Goal: Task Accomplishment & Management: Use online tool/utility

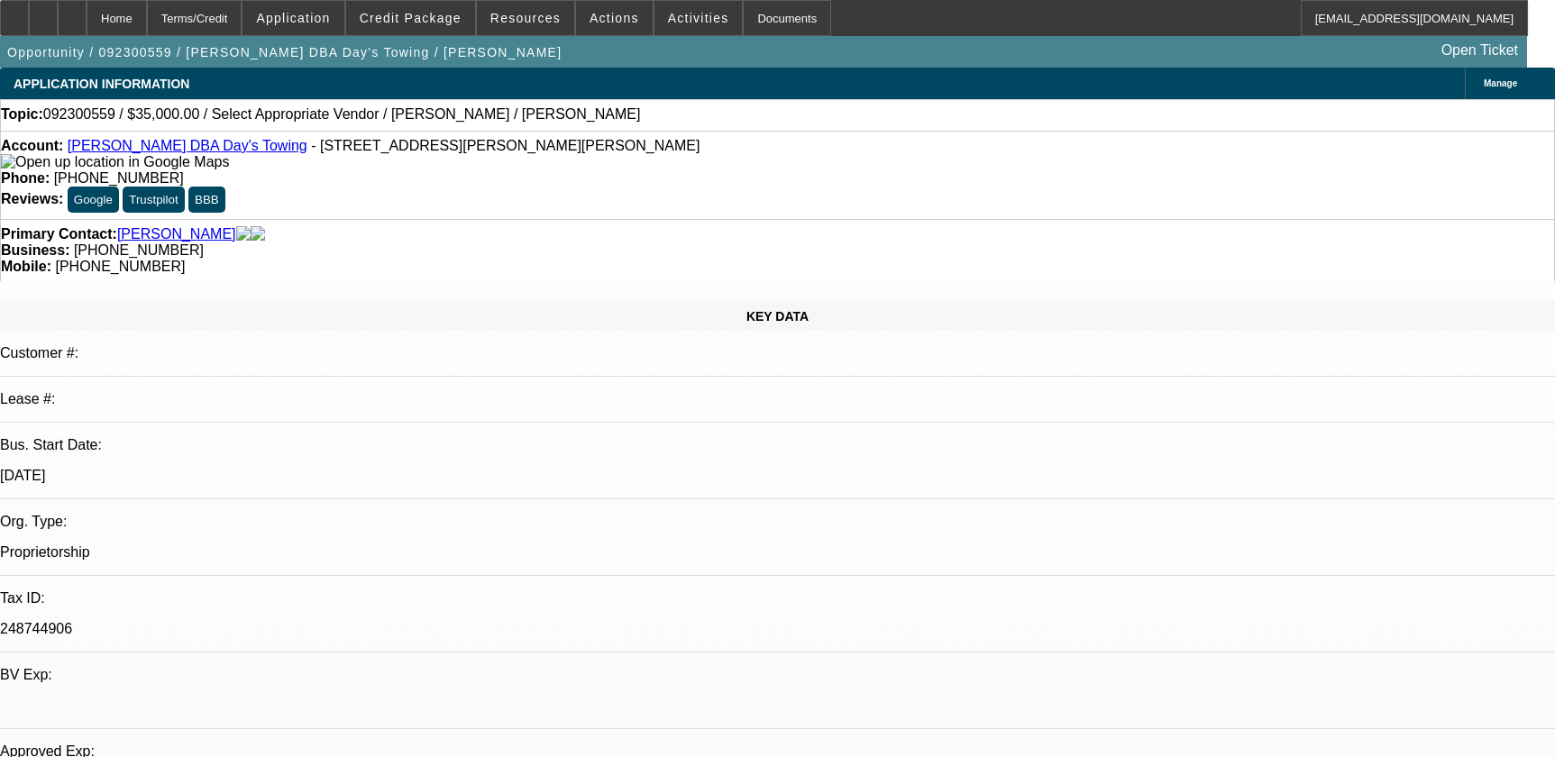
select select "0"
select select "2"
select select "0.1"
select select "4"
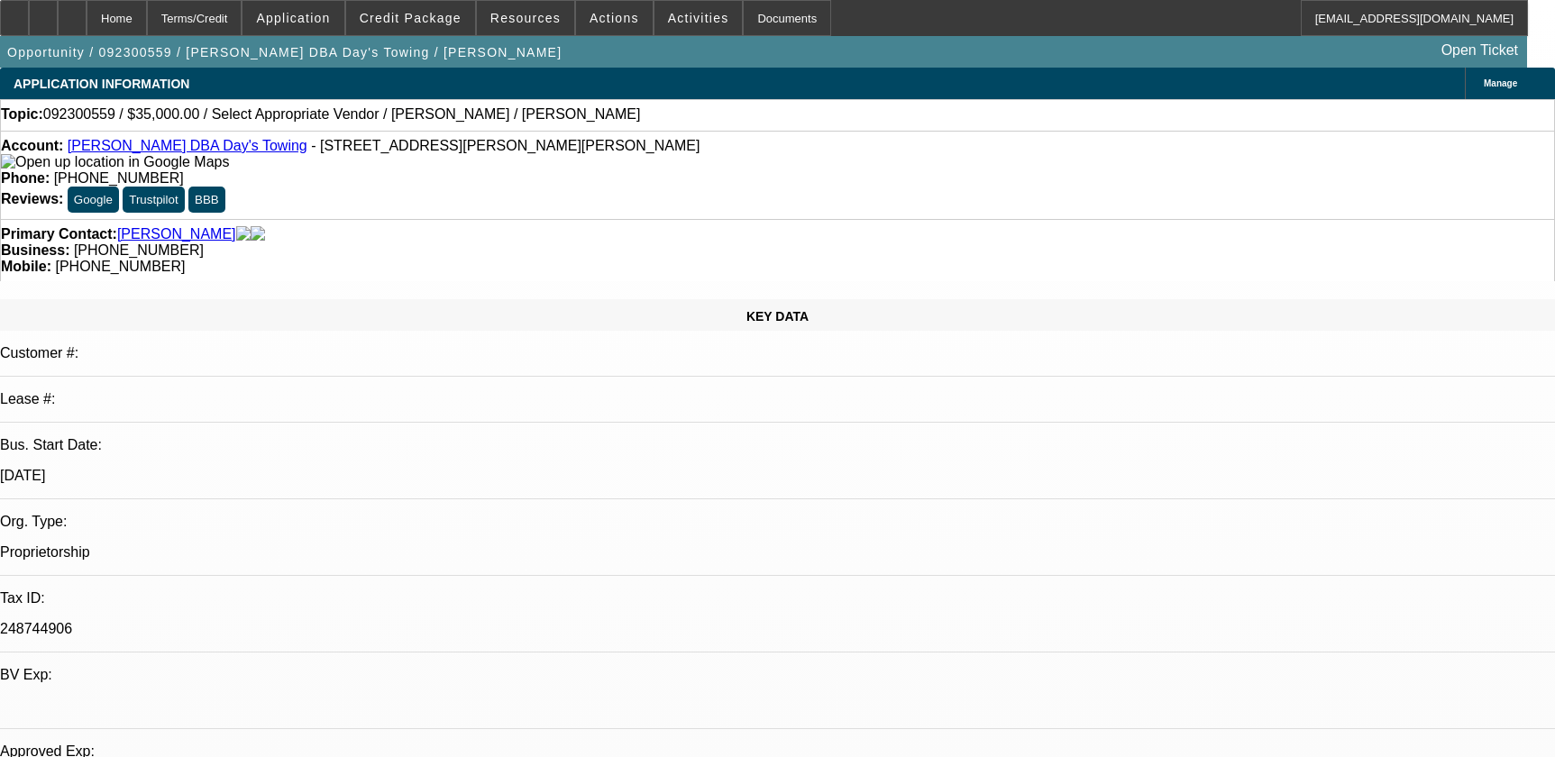
scroll to position [2540, 0]
select select "0"
select select "2"
select select "0.1"
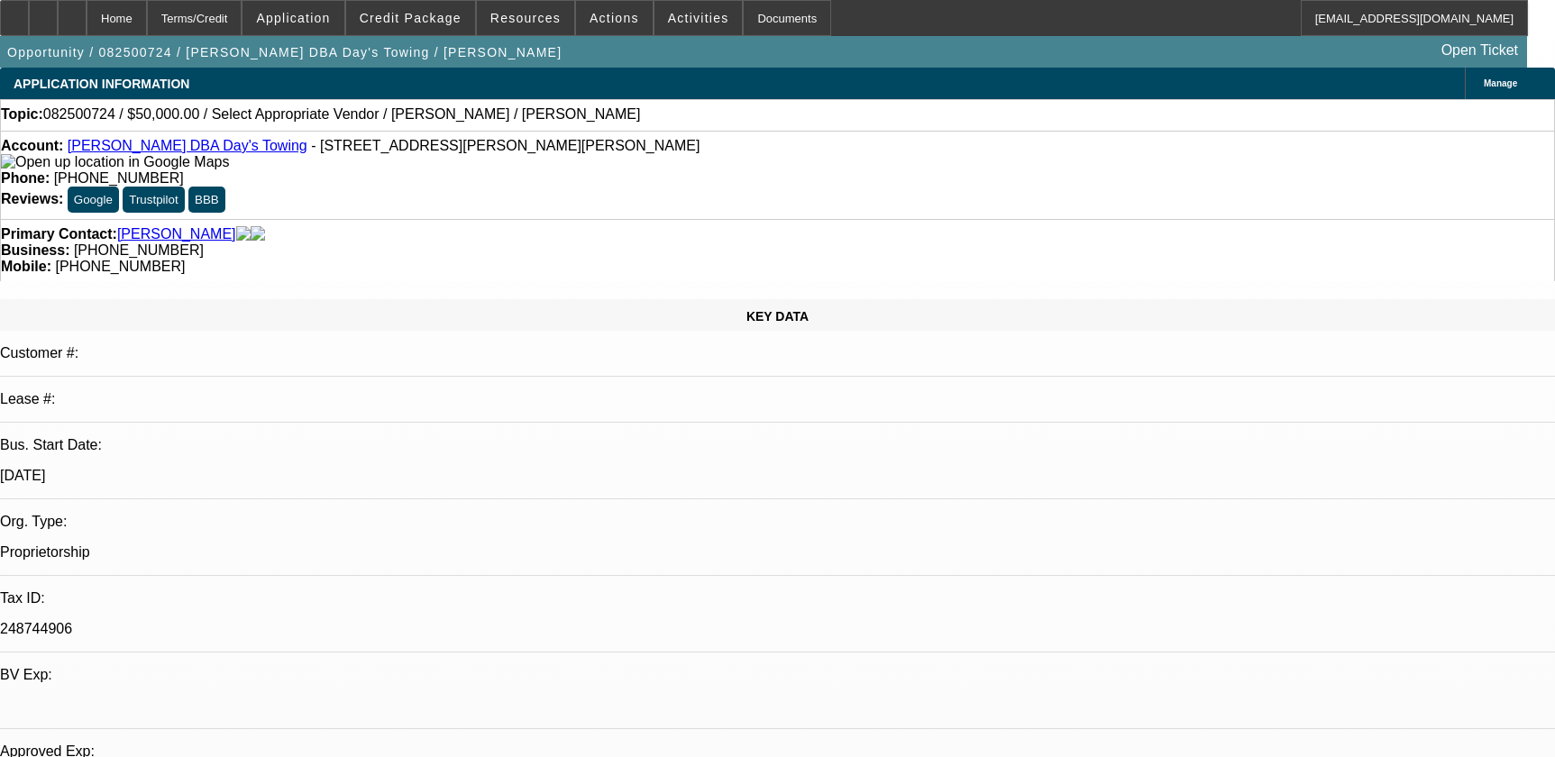
select select "4"
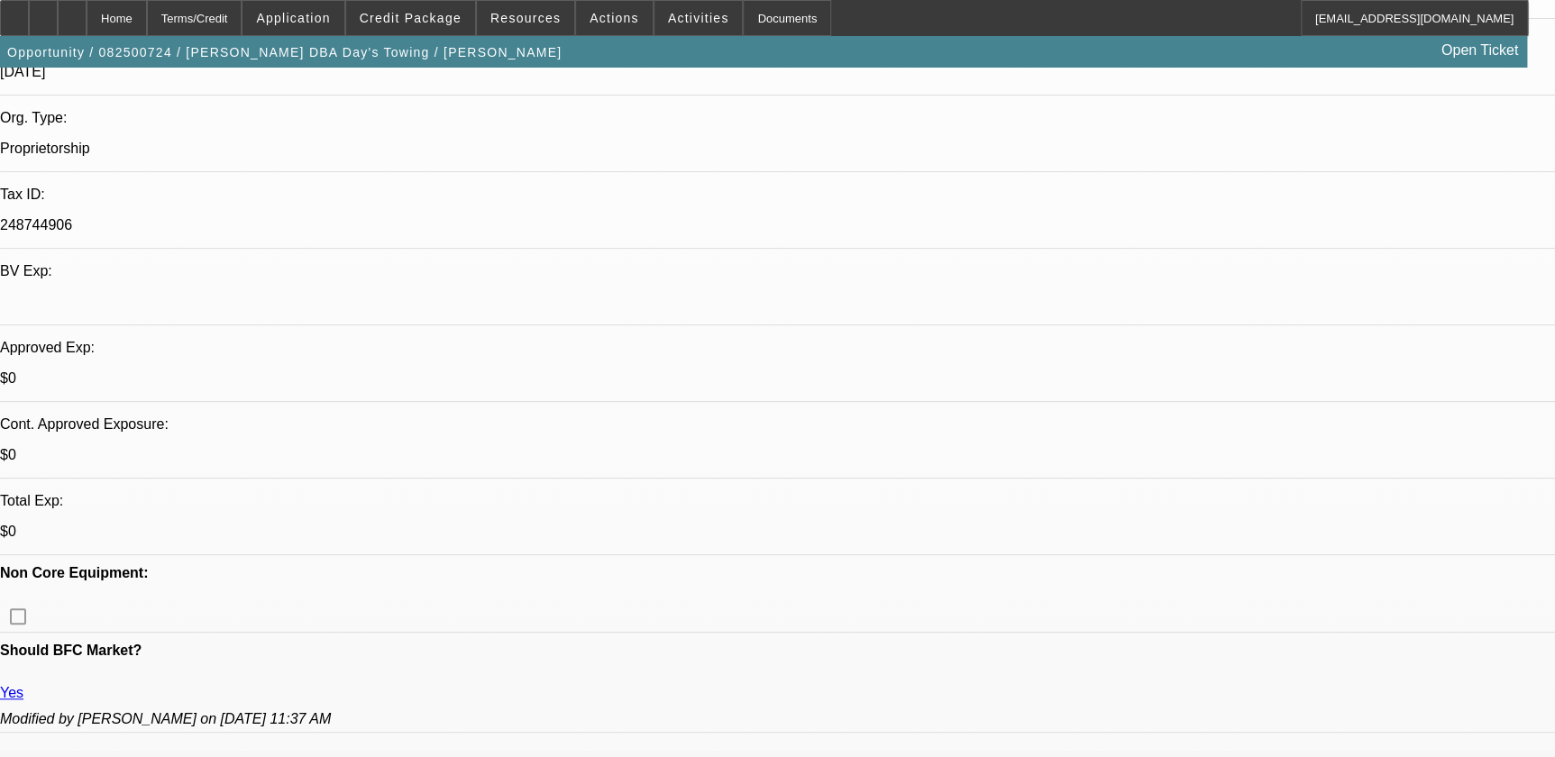
scroll to position [573, 0]
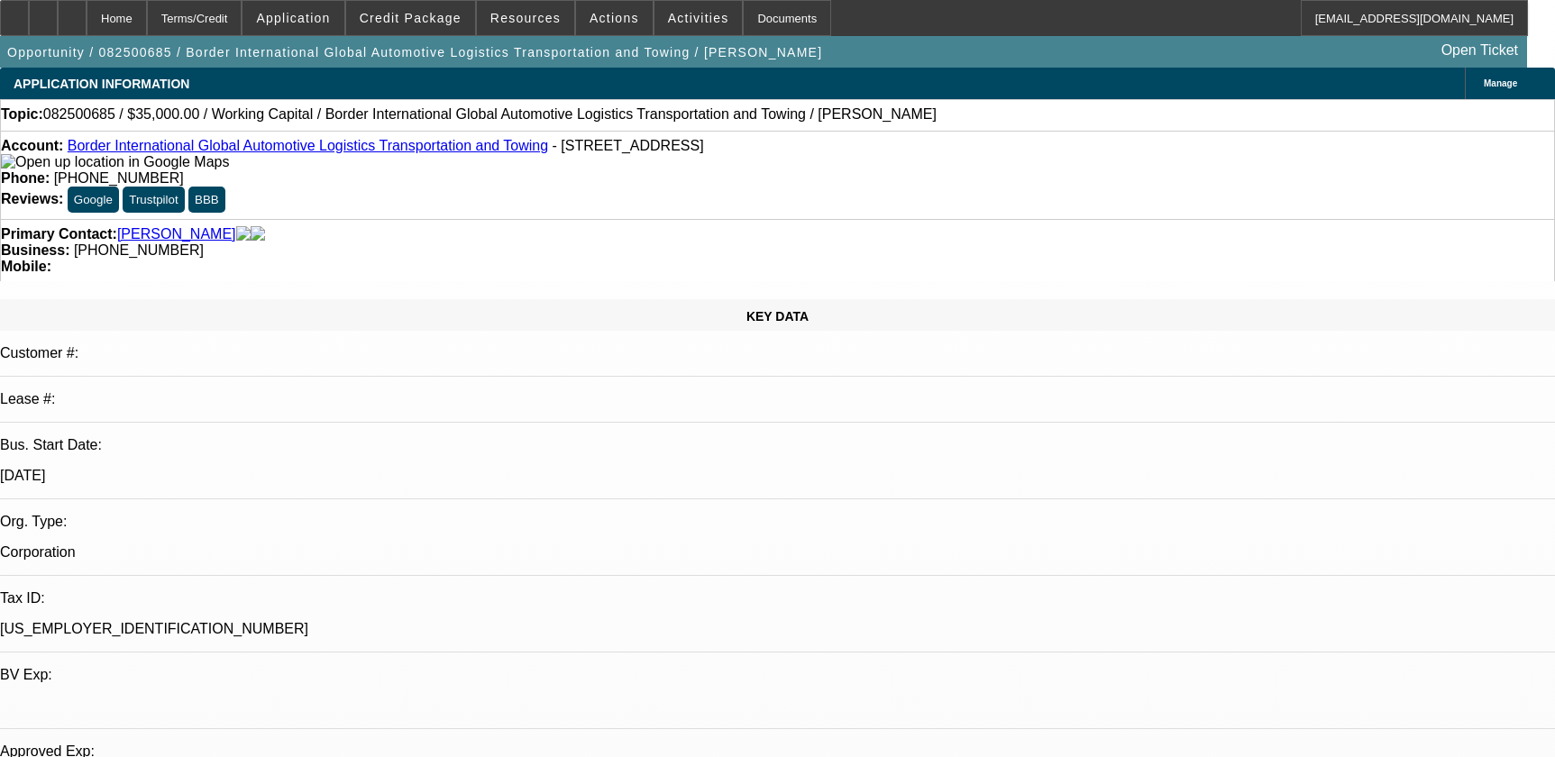
select select "0"
select select "2"
select select "0"
select select "6"
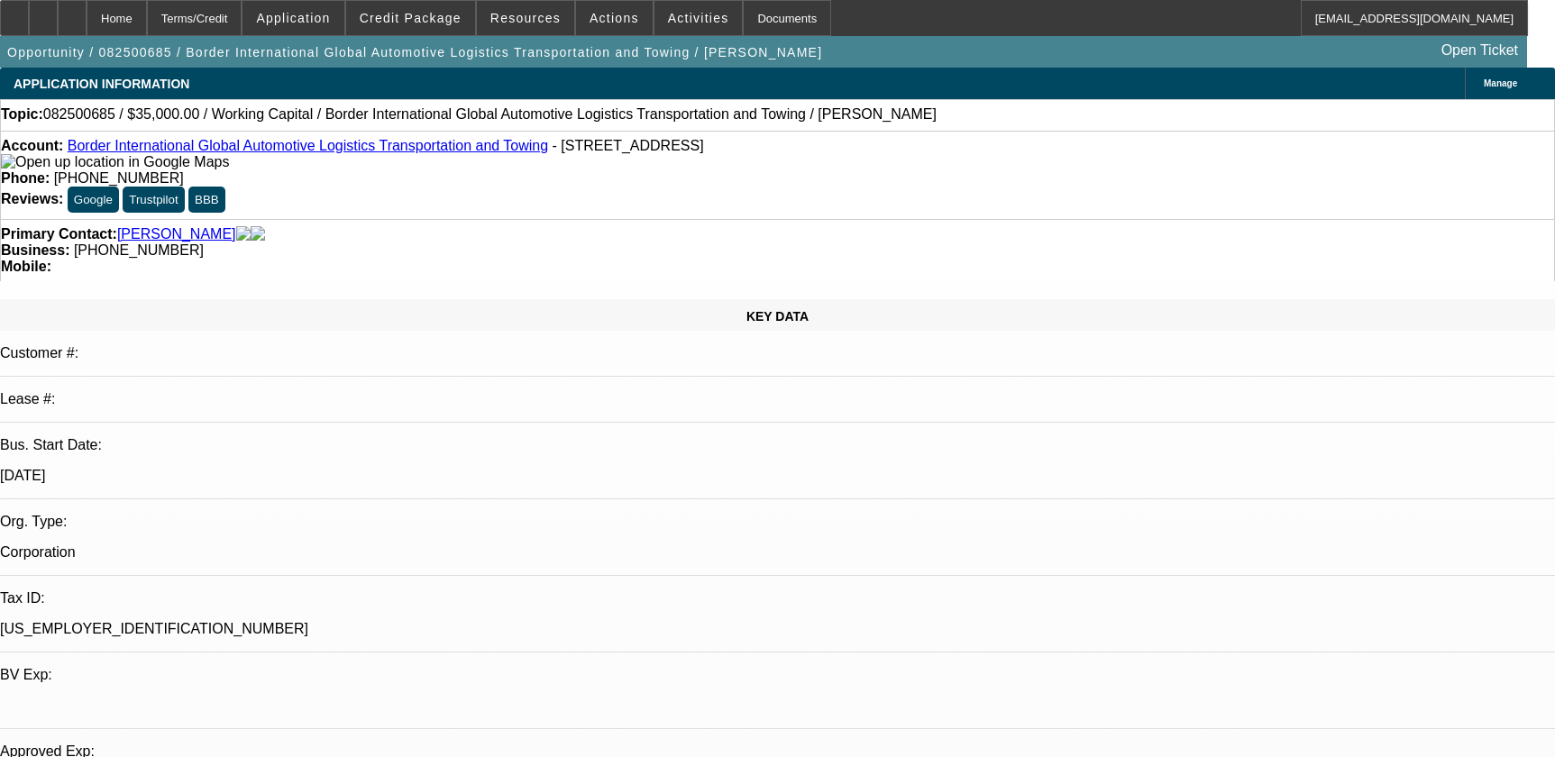
select select "0"
select select "2"
select select "0"
select select "6"
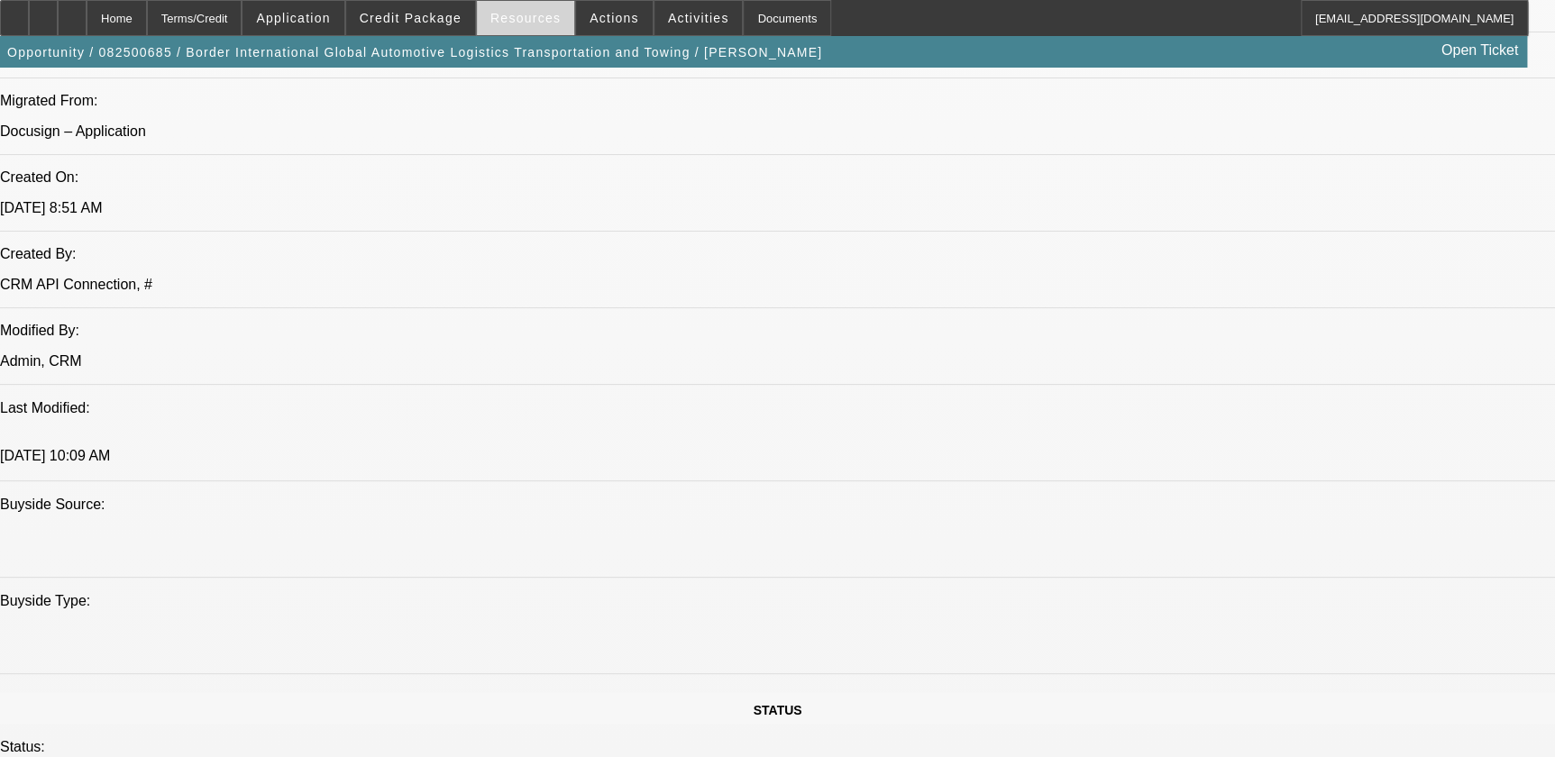
scroll to position [1064, 0]
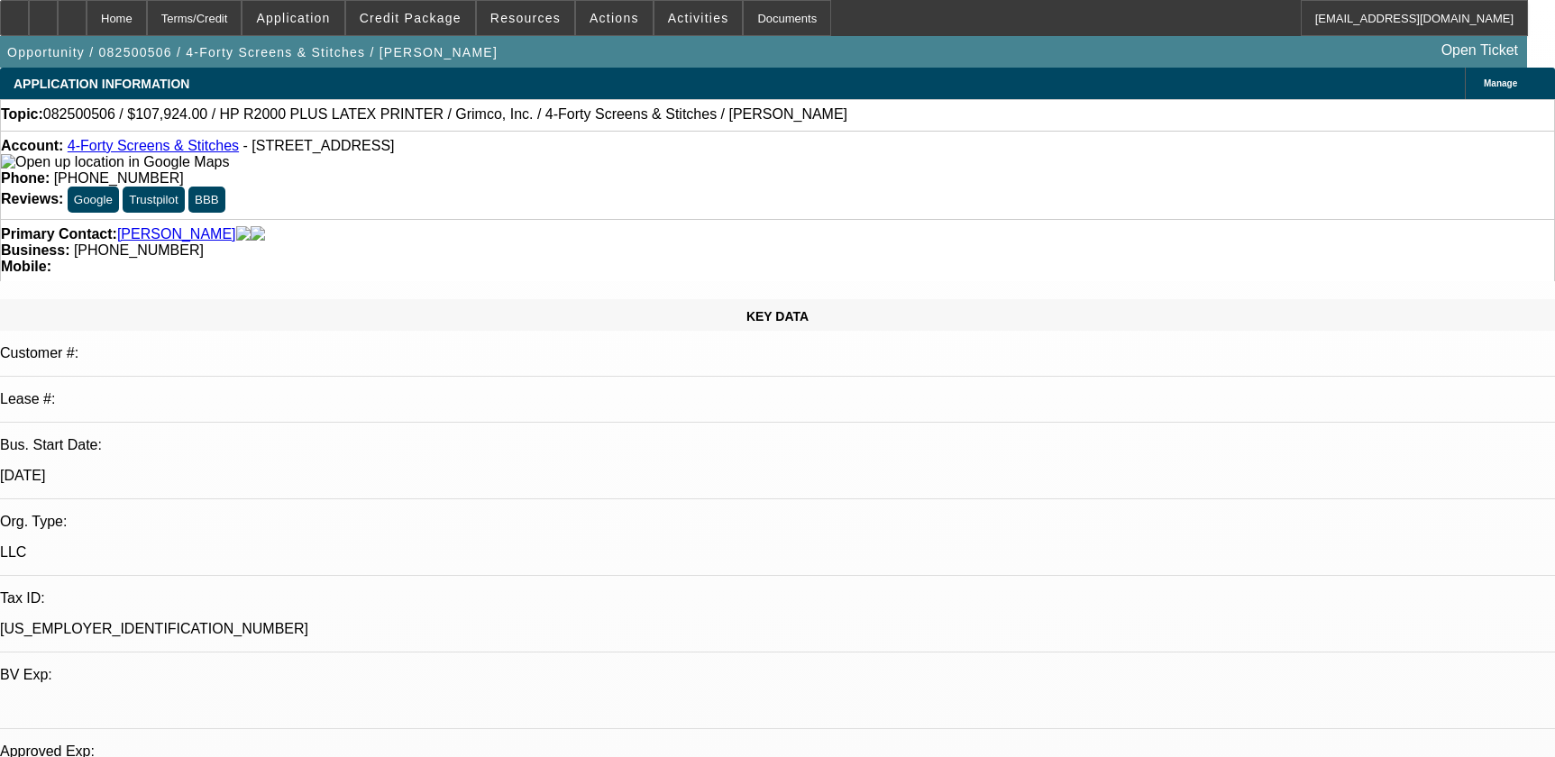
select select "0"
select select "6"
select select "0"
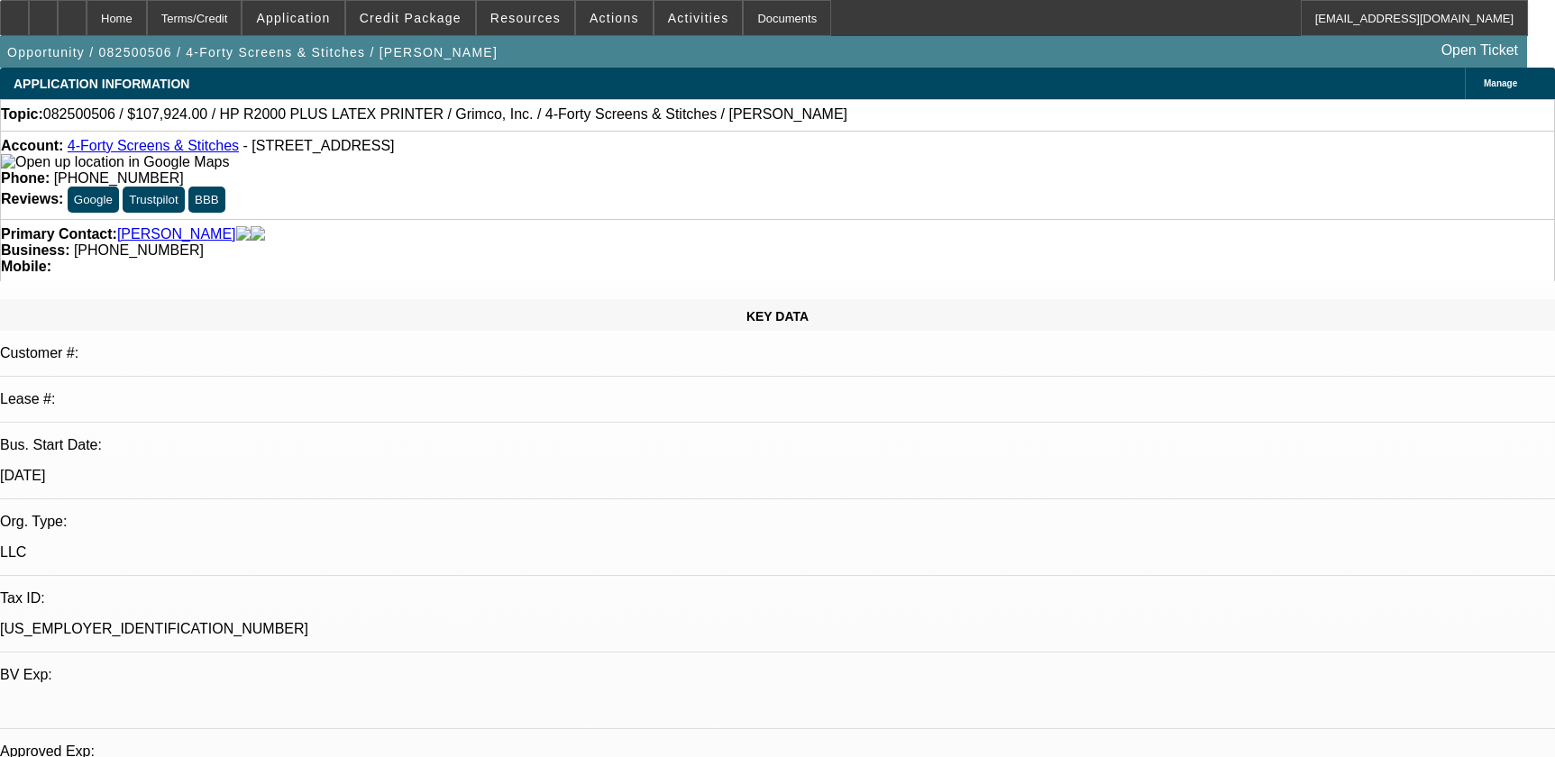
select select "0"
select select "0.1"
select select "4"
select select "0"
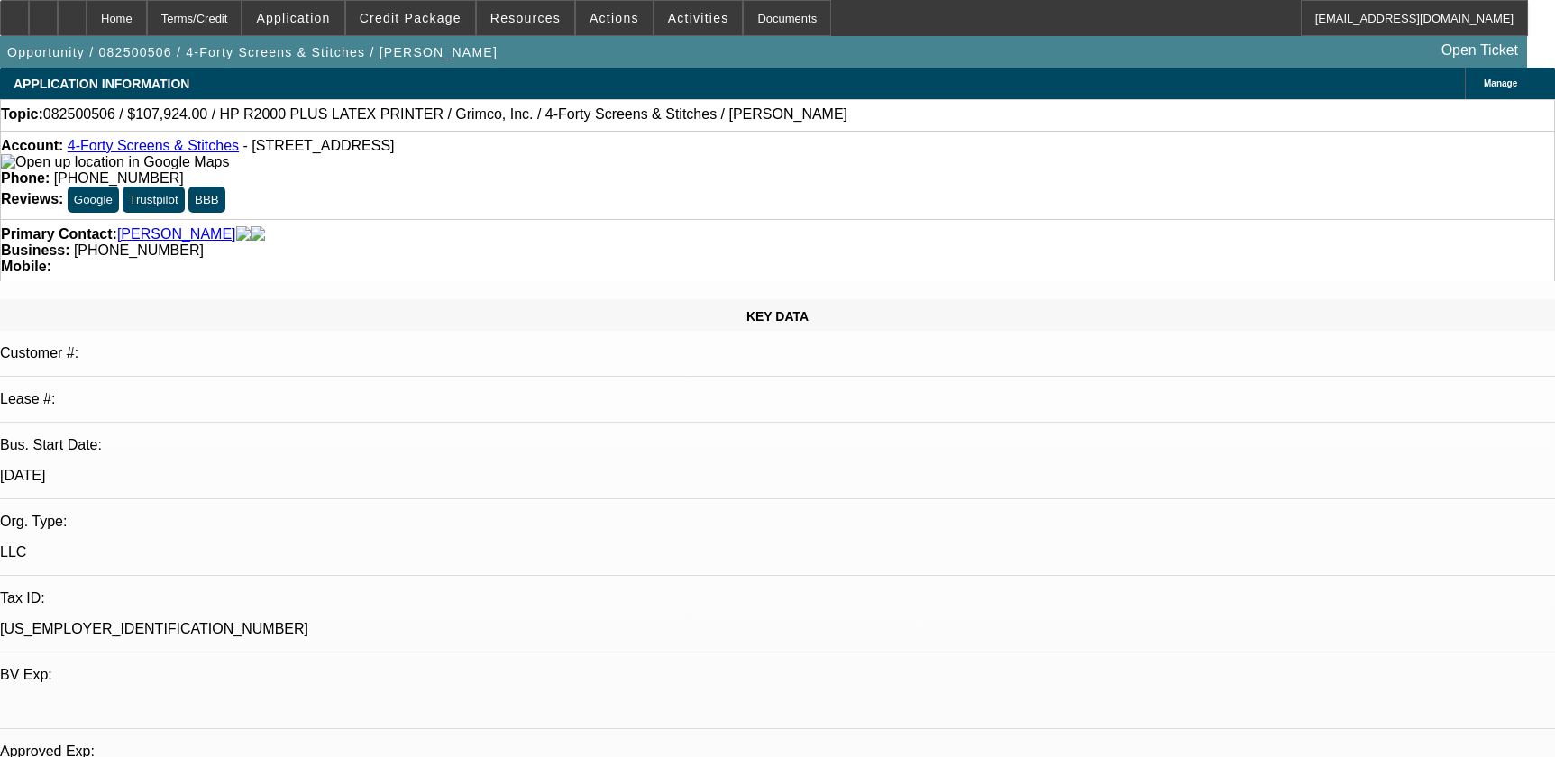
select select "0.1"
select select "4"
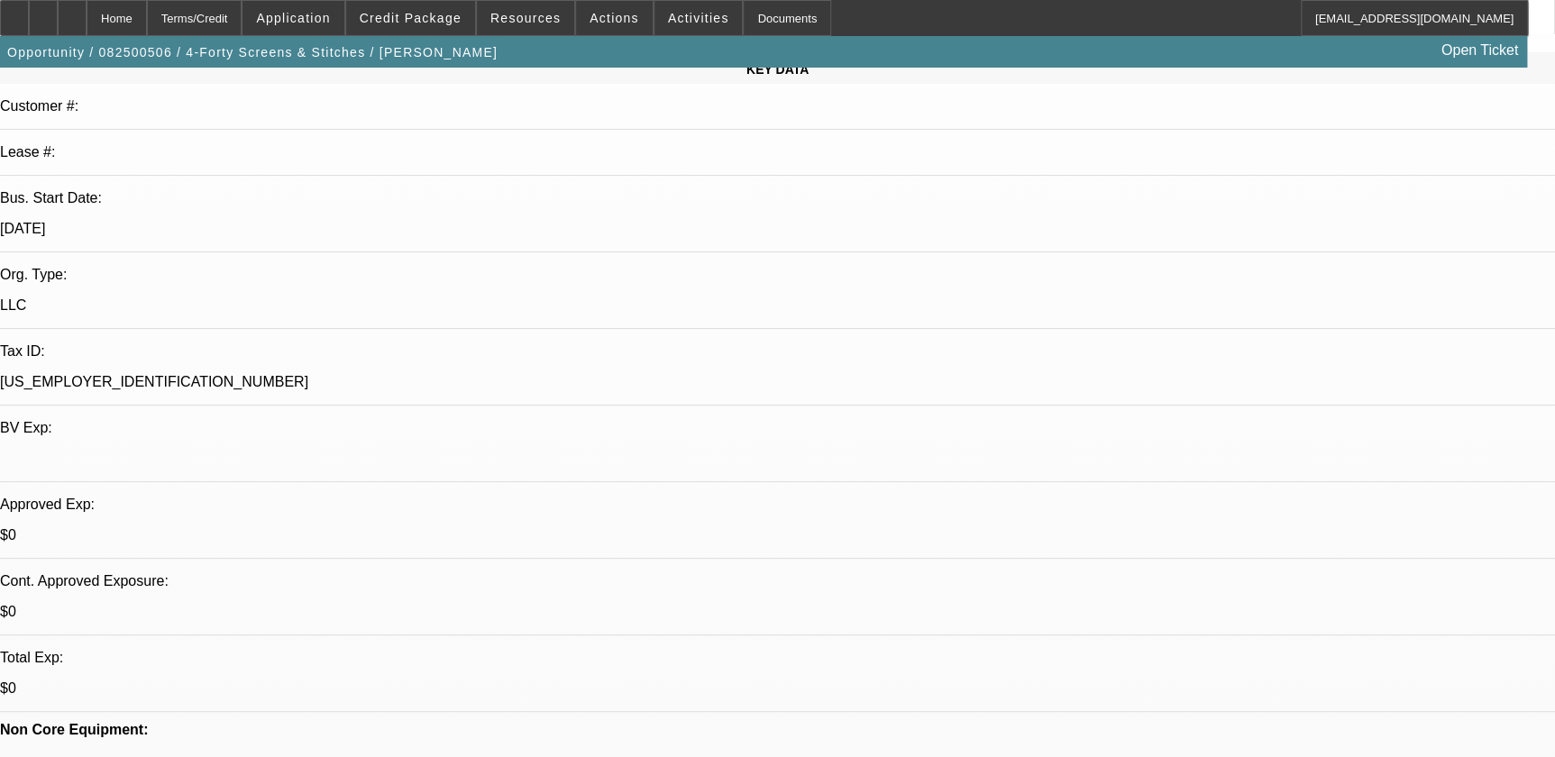
scroll to position [245, 0]
